Goal: Understand process/instructions: Learn how to perform a task or action

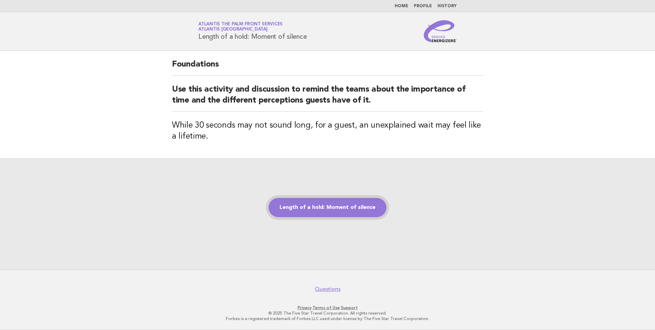
click at [326, 209] on link "Length of a hold: Moment of silence" at bounding box center [328, 207] width 118 height 19
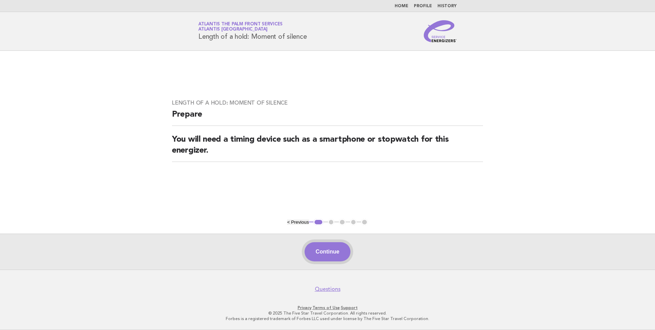
click at [328, 251] on button "Continue" at bounding box center [328, 251] width 46 height 19
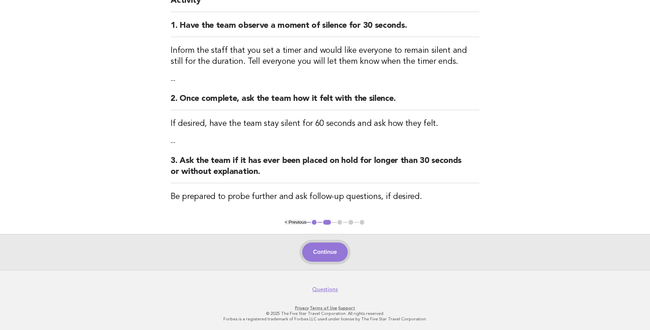
click at [325, 252] on button "Continue" at bounding box center [325, 251] width 46 height 19
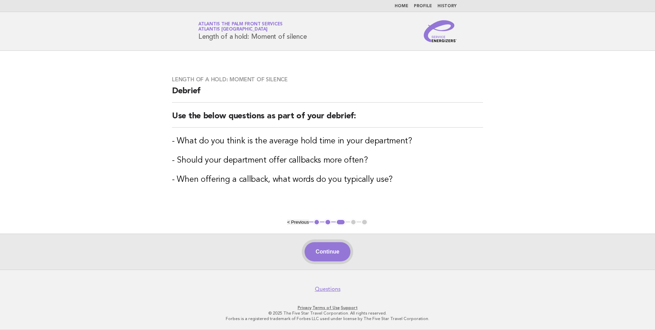
click at [330, 250] on button "Continue" at bounding box center [328, 251] width 46 height 19
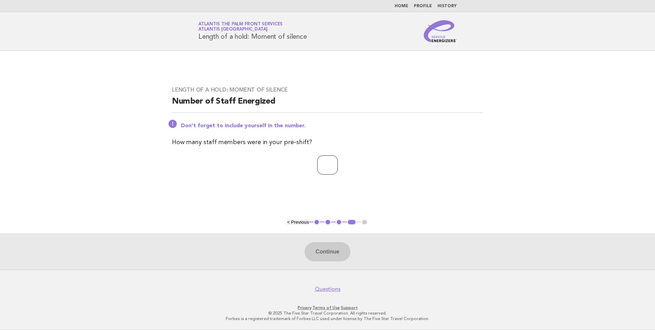
click at [317, 165] on input "number" at bounding box center [327, 164] width 21 height 19
drag, startPoint x: 301, startPoint y: 173, endPoint x: 290, endPoint y: 173, distance: 11.0
click at [292, 173] on p "*" at bounding box center [327, 164] width 311 height 19
drag, startPoint x: 324, startPoint y: 167, endPoint x: 272, endPoint y: 167, distance: 52.1
click at [282, 167] on p "*" at bounding box center [327, 164] width 311 height 19
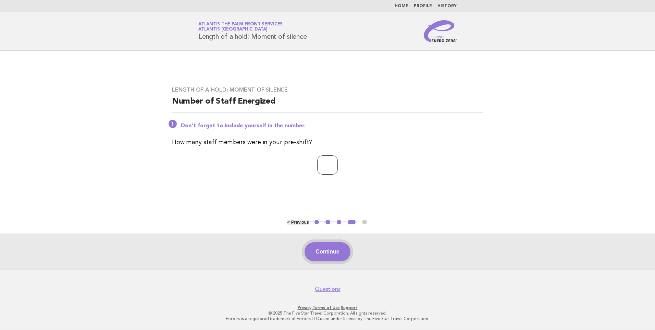
type input "*"
click at [331, 257] on button "Continue" at bounding box center [328, 251] width 46 height 19
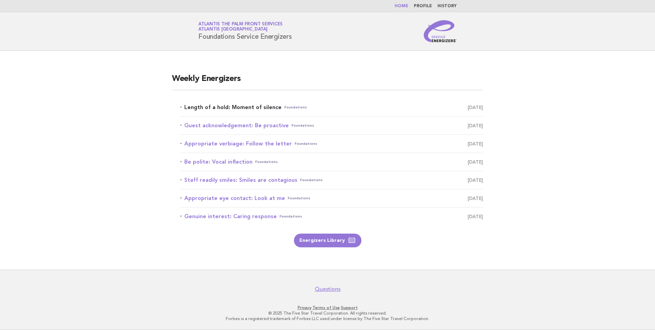
drag, startPoint x: 0, startPoint y: 0, endPoint x: 241, endPoint y: 105, distance: 263.0
click at [241, 105] on link "Length of a hold: Moment of silence Foundations [DATE]" at bounding box center [331, 107] width 303 height 10
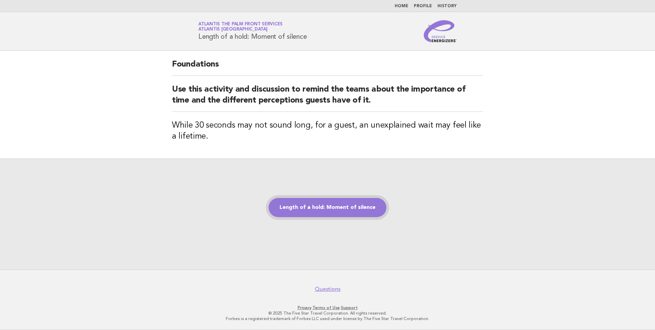
click at [317, 208] on link "Length of a hold: Moment of silence" at bounding box center [328, 207] width 118 height 19
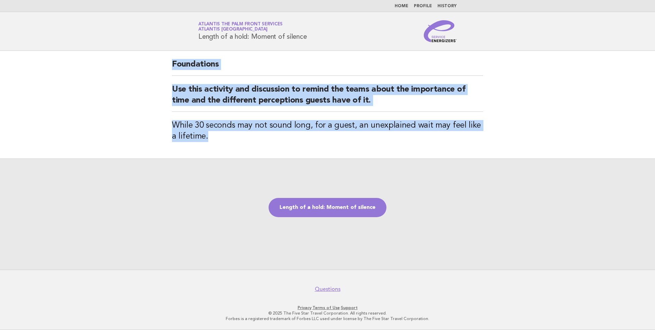
drag, startPoint x: 184, startPoint y: 68, endPoint x: 410, endPoint y: 144, distance: 238.0
click at [410, 144] on main "Foundations Use this activity and discussion to remind the teams about the impo…" at bounding box center [327, 160] width 655 height 219
drag, startPoint x: 410, startPoint y: 144, endPoint x: 404, endPoint y: 141, distance: 6.6
click at [404, 141] on h3 "While 30 seconds may not sound long, for a guest, an unexplained wait may feel …" at bounding box center [327, 131] width 311 height 22
drag, startPoint x: 403, startPoint y: 141, endPoint x: 174, endPoint y: 69, distance: 239.7
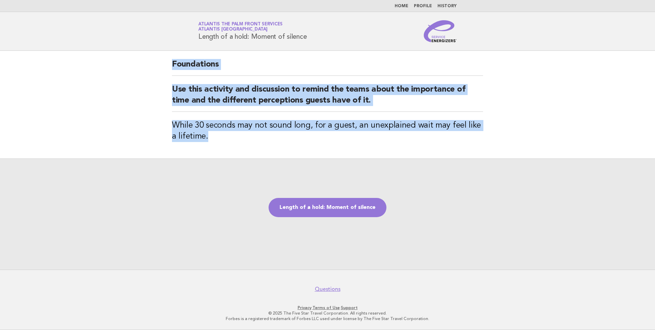
click at [174, 69] on div "Foundations Use this activity and discussion to remind the teams about the impo…" at bounding box center [328, 105] width 328 height 108
click at [173, 67] on h2 "Foundations" at bounding box center [327, 67] width 311 height 17
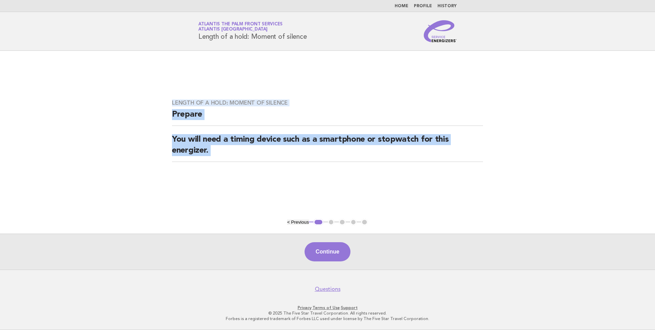
click at [295, 158] on h2 "You will need a timing device such as a smartphone or stopwatch for this energi…" at bounding box center [327, 148] width 311 height 28
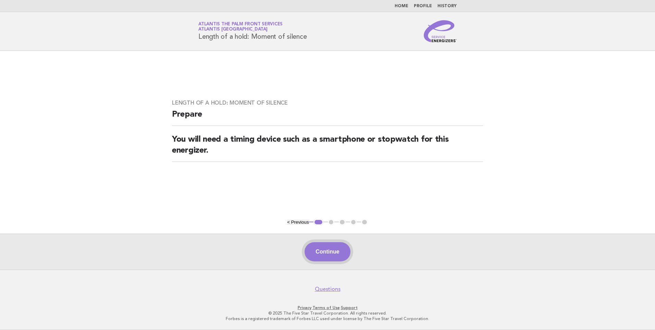
click at [327, 252] on button "Continue" at bounding box center [328, 251] width 46 height 19
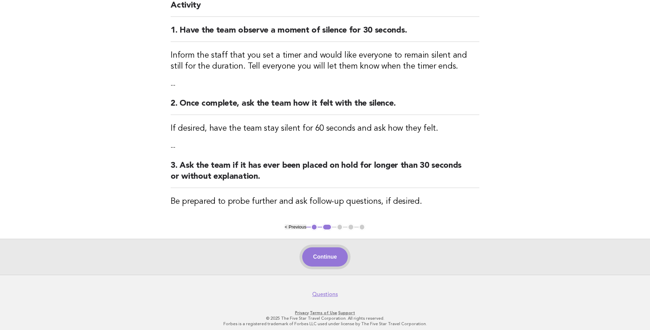
click at [319, 255] on button "Continue" at bounding box center [325, 256] width 46 height 19
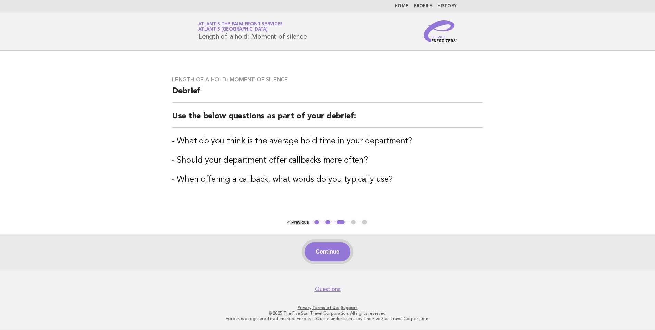
click at [330, 253] on button "Continue" at bounding box center [328, 251] width 46 height 19
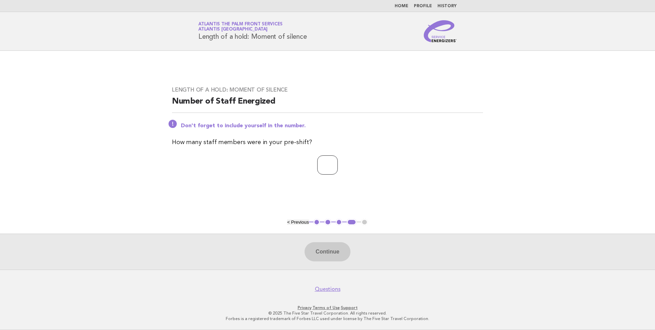
click at [317, 167] on input "number" at bounding box center [327, 164] width 21 height 19
type input "*"
click at [330, 244] on button "Continue" at bounding box center [328, 251] width 46 height 19
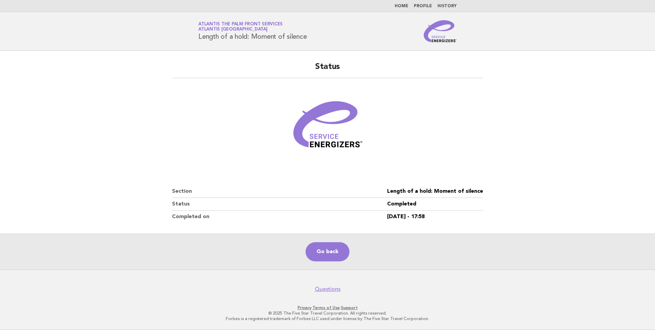
drag, startPoint x: 318, startPoint y: 36, endPoint x: 341, endPoint y: 40, distance: 23.4
click at [341, 40] on div "Service Energizers Atlantis The Palm Front Services Atlantis Dubai Length of a …" at bounding box center [328, 31] width 278 height 22
drag, startPoint x: 193, startPoint y: 34, endPoint x: 337, endPoint y: 42, distance: 144.5
click at [337, 42] on div "Service Energizers Atlantis The Palm Front Services Atlantis Dubai Length of a …" at bounding box center [328, 31] width 278 height 22
drag, startPoint x: 337, startPoint y: 42, endPoint x: 276, endPoint y: 34, distance: 61.5
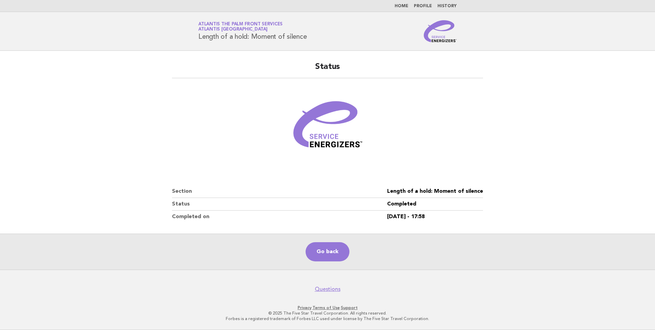
click at [306, 40] on h1 "Service Energizers Atlantis The Palm Front Services Atlantis Dubai Length of a …" at bounding box center [252, 31] width 108 height 18
drag, startPoint x: 255, startPoint y: 30, endPoint x: 330, endPoint y: 41, distance: 75.5
click at [330, 41] on div "Service Energizers Atlantis The Palm Front Services Atlantis Dubai Length of a …" at bounding box center [328, 31] width 278 height 22
drag, startPoint x: 330, startPoint y: 41, endPoint x: 280, endPoint y: 37, distance: 50.2
click at [280, 37] on h1 "Service Energizers Atlantis The Palm Front Services Atlantis Dubai Length of a …" at bounding box center [252, 31] width 108 height 18
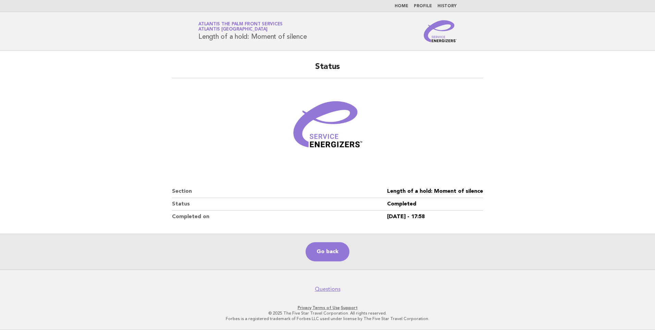
click at [254, 22] on link "Atlantis The Palm Front Services Atlantis Dubai" at bounding box center [240, 27] width 84 height 10
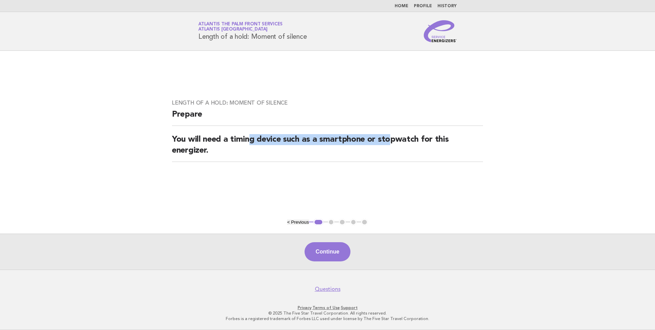
drag, startPoint x: 248, startPoint y: 133, endPoint x: 391, endPoint y: 140, distance: 143.5
click at [391, 140] on div "Length of a hold: Moment of silence Prepare You will need a timing device such …" at bounding box center [328, 134] width 328 height 87
drag, startPoint x: 391, startPoint y: 140, endPoint x: 347, endPoint y: 144, distance: 44.7
click at [347, 144] on h2 "You will need a timing device such as a smartphone or stopwatch for this energi…" at bounding box center [327, 148] width 311 height 28
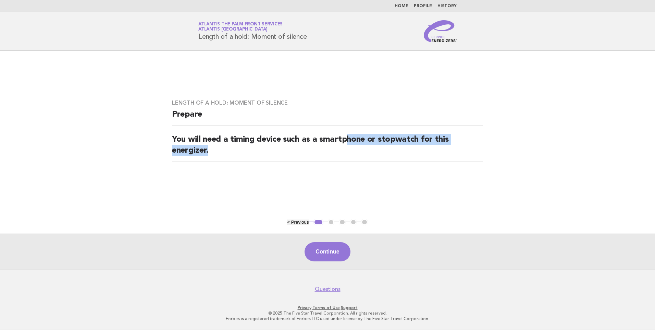
click at [406, 154] on h2 "You will need a timing device such as a smartphone or stopwatch for this energi…" at bounding box center [327, 148] width 311 height 28
